Goal: Find specific page/section: Find specific page/section

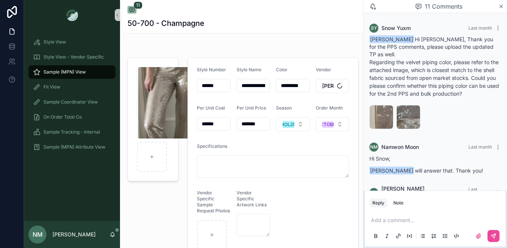
scroll to position [483, 0]
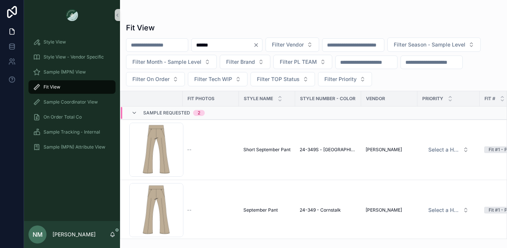
click at [246, 47] on input "******" at bounding box center [221, 45] width 61 height 10
drag, startPoint x: 240, startPoint y: 46, endPoint x: 195, endPoint y: 43, distance: 44.7
click at [195, 43] on div "****** Filter Vendor Filter Season - Sample Level Filter Month - Sample Level F…" at bounding box center [313, 61] width 387 height 49
click at [75, 71] on span "Sample (MPN) View" at bounding box center [64, 72] width 42 height 6
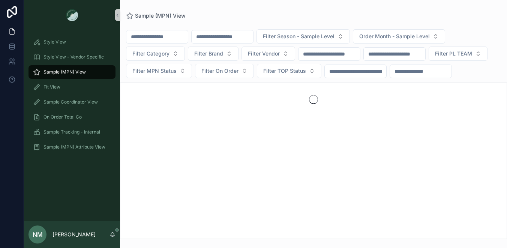
click at [228, 37] on input "scrollable content" at bounding box center [221, 36] width 61 height 10
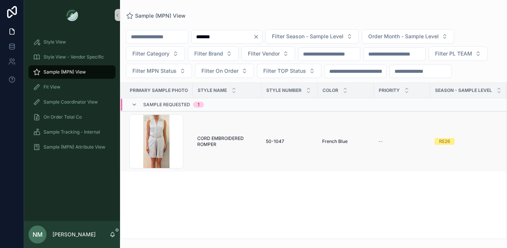
type input "*******"
click at [226, 147] on span "CORD EMBROIDERED ROMPER" at bounding box center [227, 141] width 60 height 12
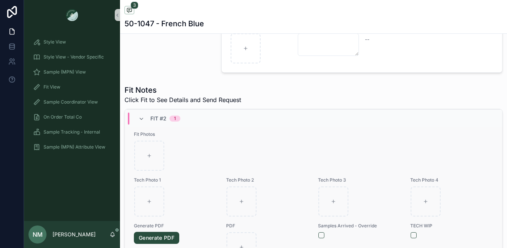
scroll to position [412, 0]
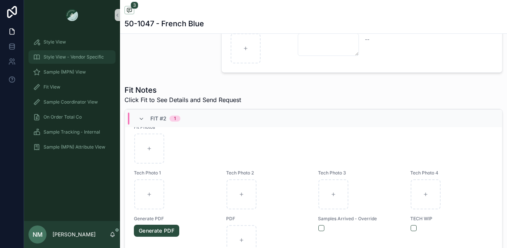
click at [74, 57] on span "Style View - Vendor Specific" at bounding box center [73, 57] width 60 height 6
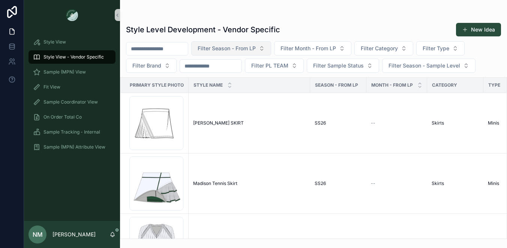
click at [232, 48] on span "Filter Season - From LP" at bounding box center [226, 48] width 58 height 7
click at [321, 15] on div "scrollable content" at bounding box center [313, 15] width 375 height 6
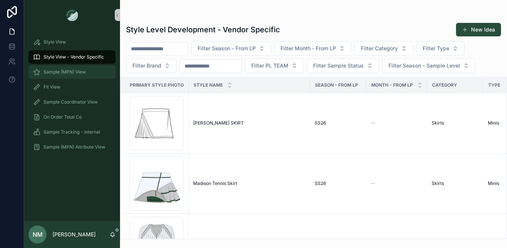
click at [76, 71] on span "Sample (MPN) View" at bounding box center [64, 72] width 42 height 6
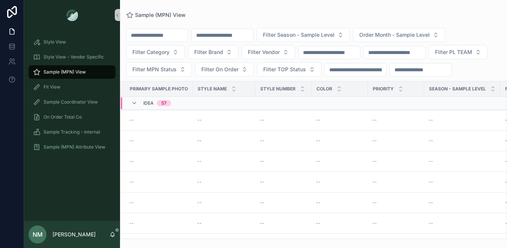
click at [233, 31] on input "scrollable content" at bounding box center [221, 35] width 61 height 10
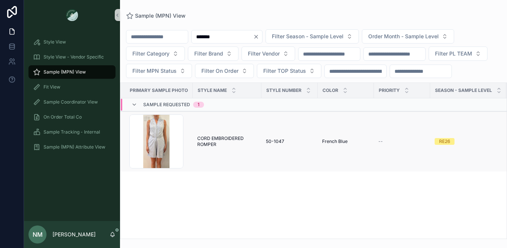
type input "*******"
click at [226, 147] on span "CORD EMBROIDERED ROMPER" at bounding box center [227, 141] width 60 height 12
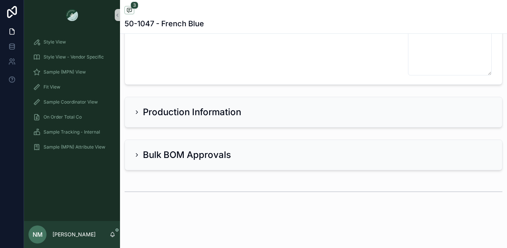
scroll to position [1842, 0]
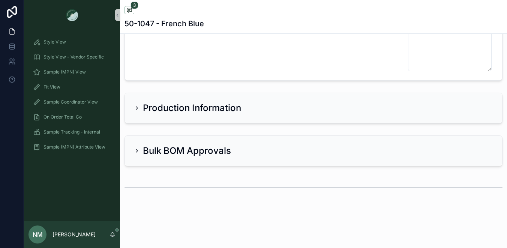
click at [234, 109] on h2 "Production Information" at bounding box center [192, 108] width 98 height 12
click at [160, 108] on h2 "Production Information" at bounding box center [192, 108] width 98 height 12
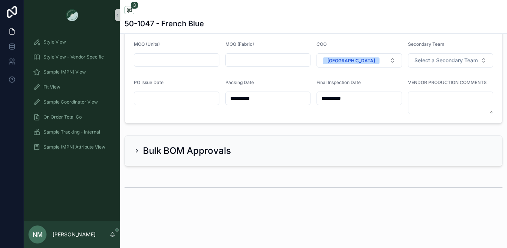
scroll to position [2008, 0]
click at [217, 150] on h2 "Bulk BOM Approvals" at bounding box center [187, 151] width 88 height 12
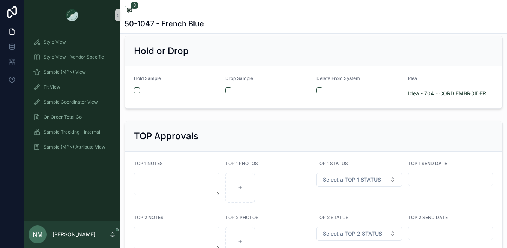
scroll to position [1291, 0]
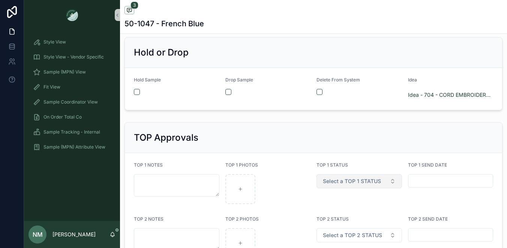
click at [387, 188] on button "Select a TOP 1 STATUS" at bounding box center [358, 181] width 85 height 14
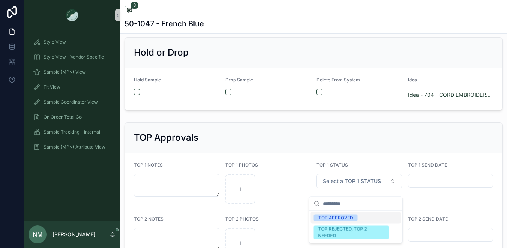
click at [377, 171] on div "TOP 1 STATUS" at bounding box center [358, 166] width 85 height 9
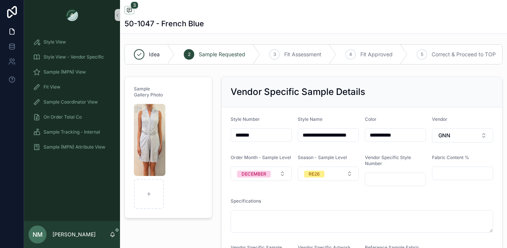
scroll to position [0, 0]
